Goal: Communication & Community: Answer question/provide support

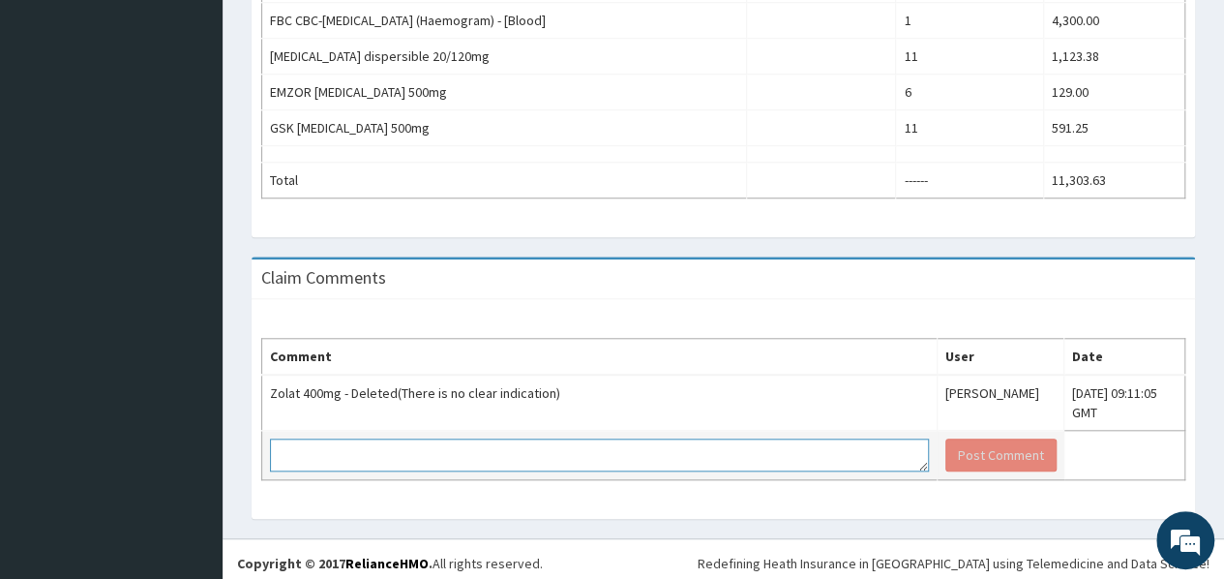
click at [532, 438] on textarea at bounding box center [599, 454] width 659 height 33
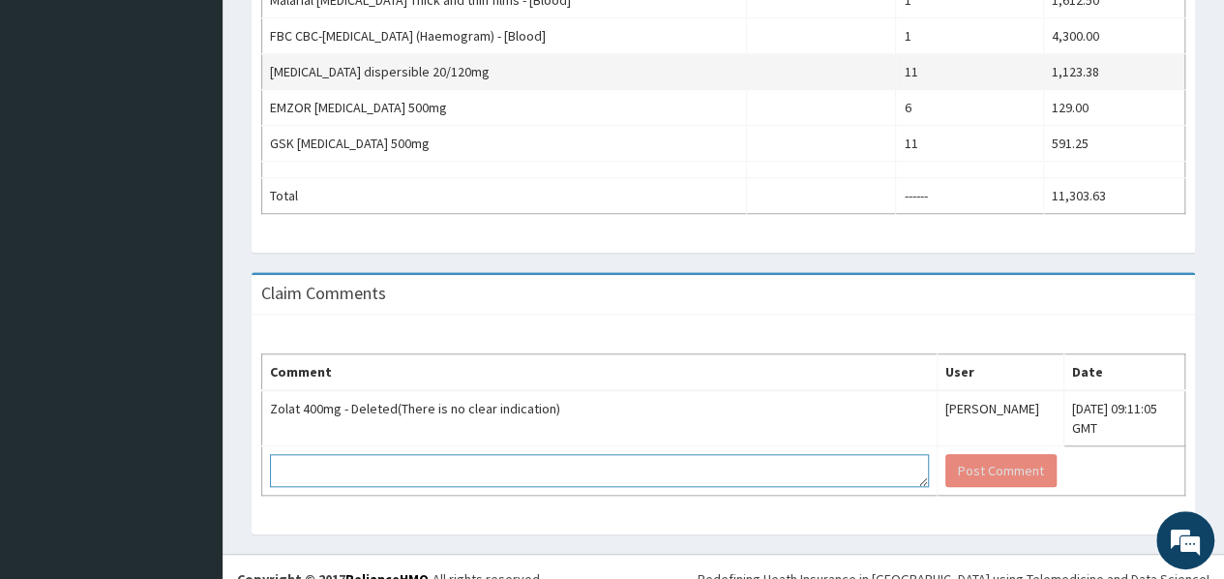
scroll to position [756, 0]
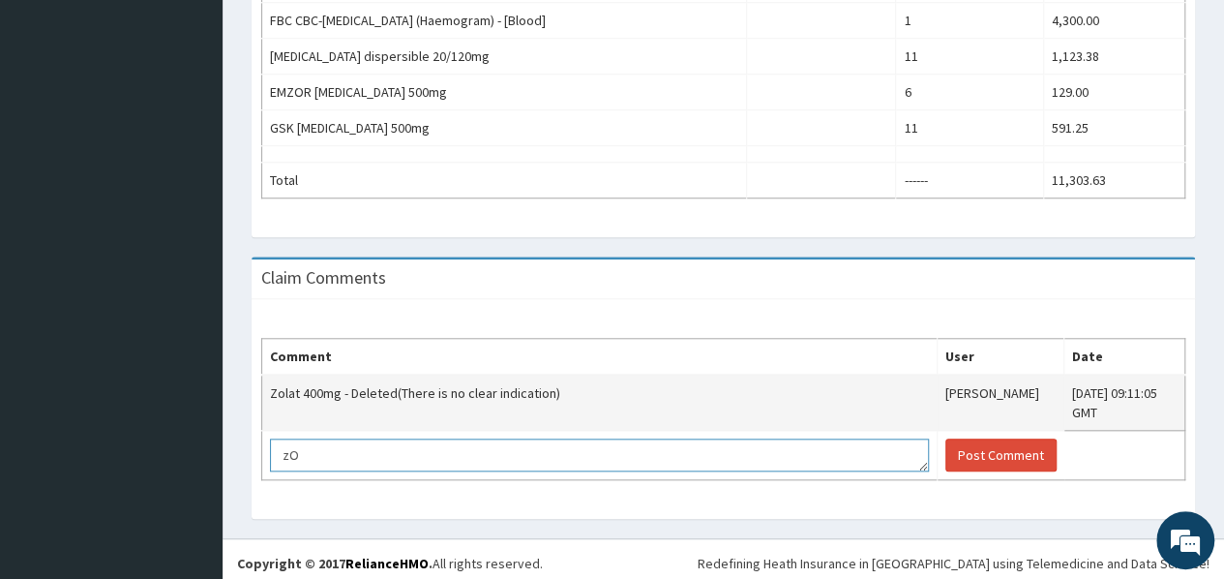
type textarea "z"
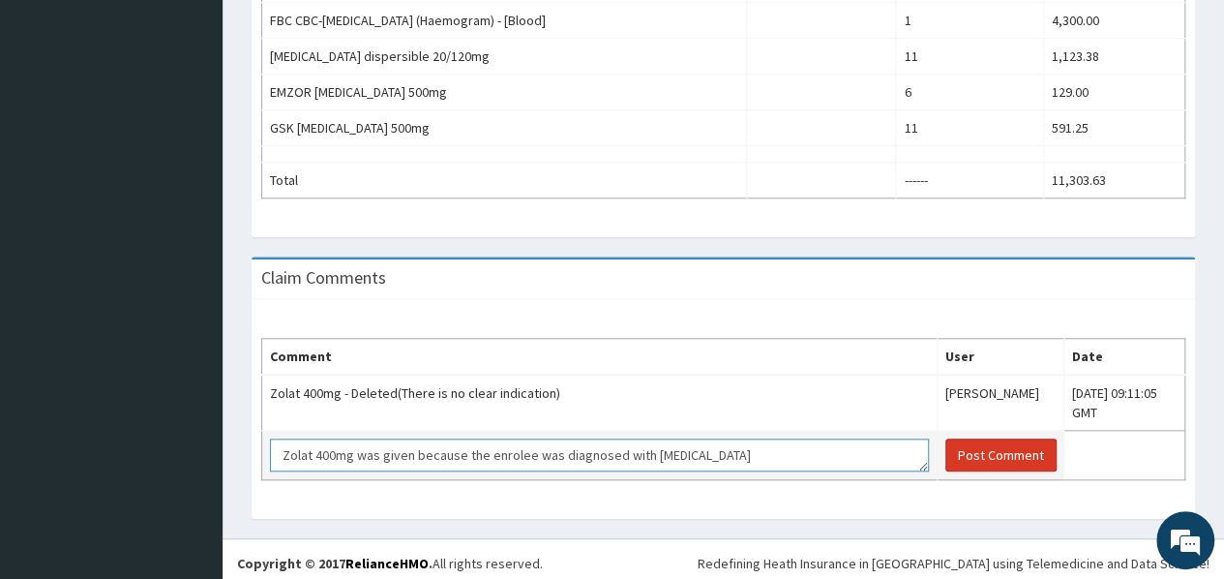
type textarea "Zolat 400mg was given because the enrolee was diagnosed with [MEDICAL_DATA]"
click at [945, 445] on button "Post Comment" at bounding box center [1000, 454] width 111 height 33
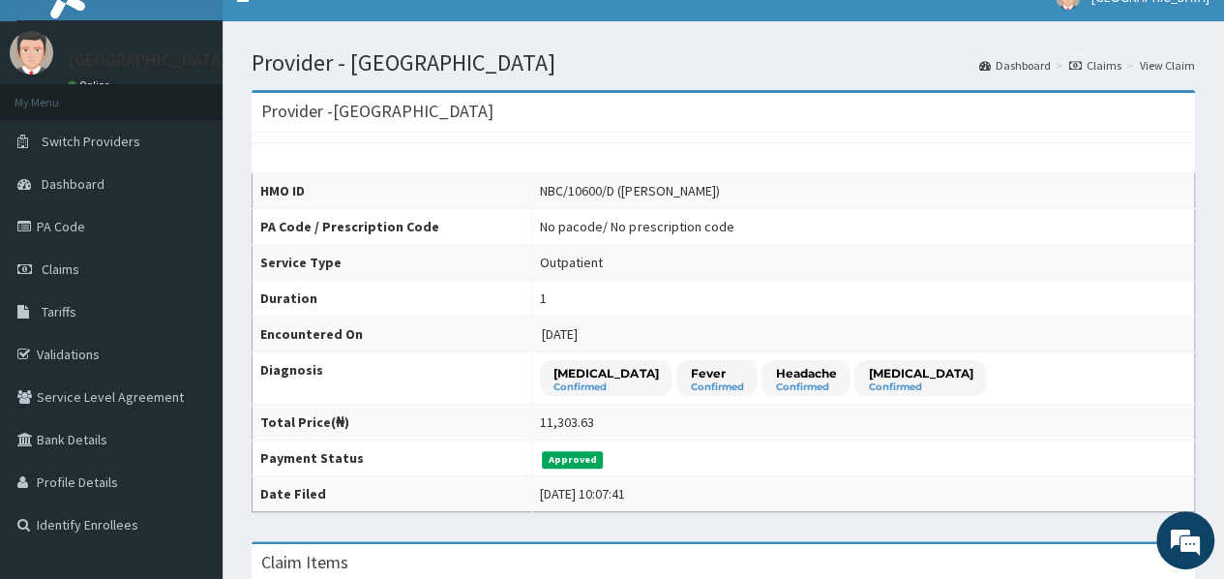
scroll to position [0, 0]
